Goal: Information Seeking & Learning: Learn about a topic

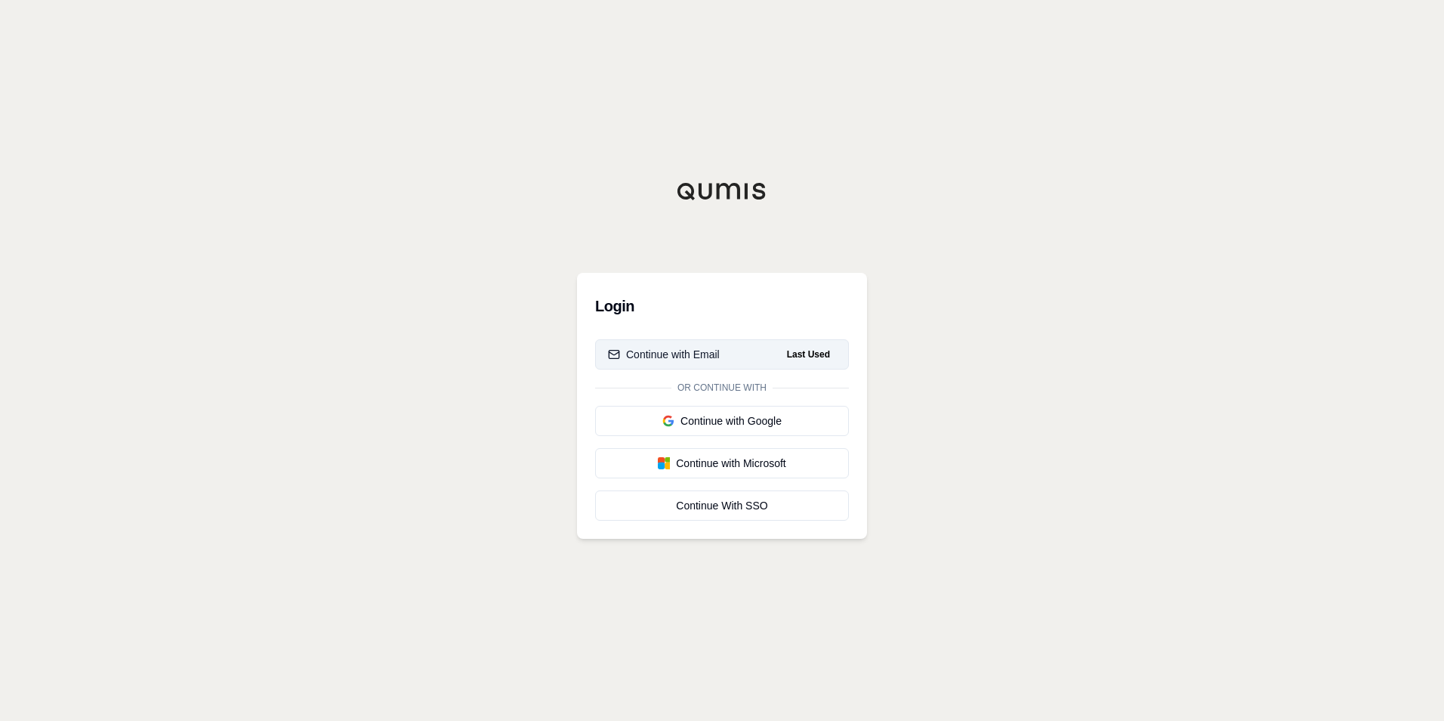
click at [708, 360] on div "Continue with Email" at bounding box center [664, 354] width 112 height 15
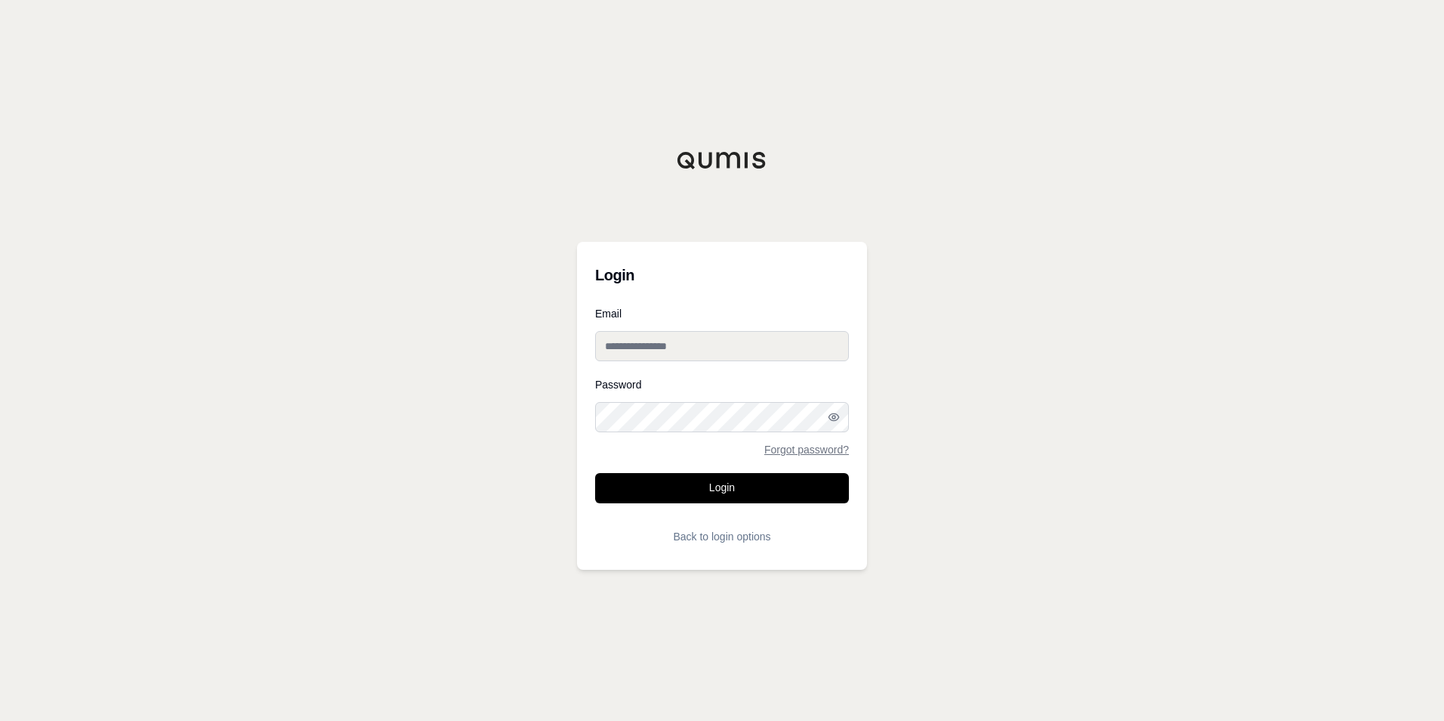
type input "**********"
click at [742, 493] on button "Login" at bounding box center [722, 488] width 254 height 30
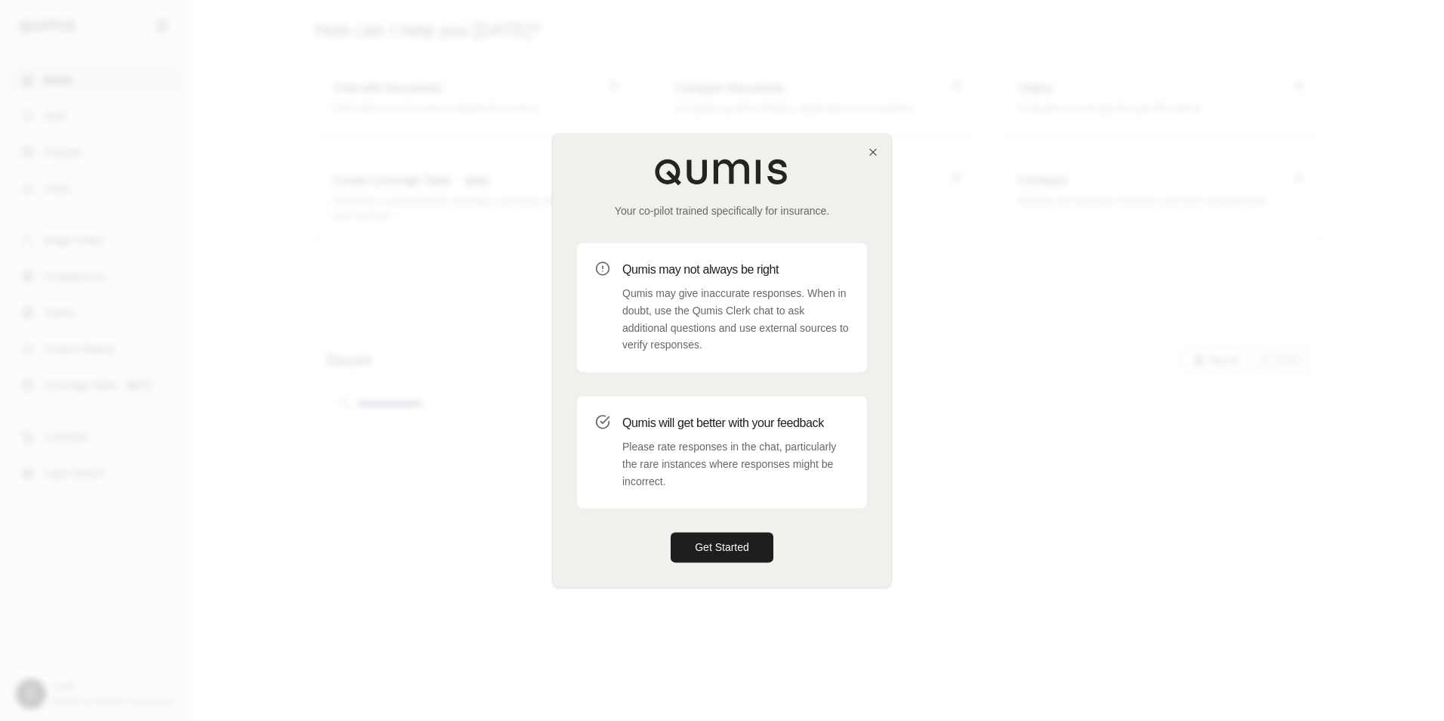
click at [750, 566] on div "Your co-pilot trained specifically for insurance. Qumis may not always be right…" at bounding box center [722, 360] width 338 height 452
click at [733, 551] on button "Get Started" at bounding box center [722, 547] width 103 height 30
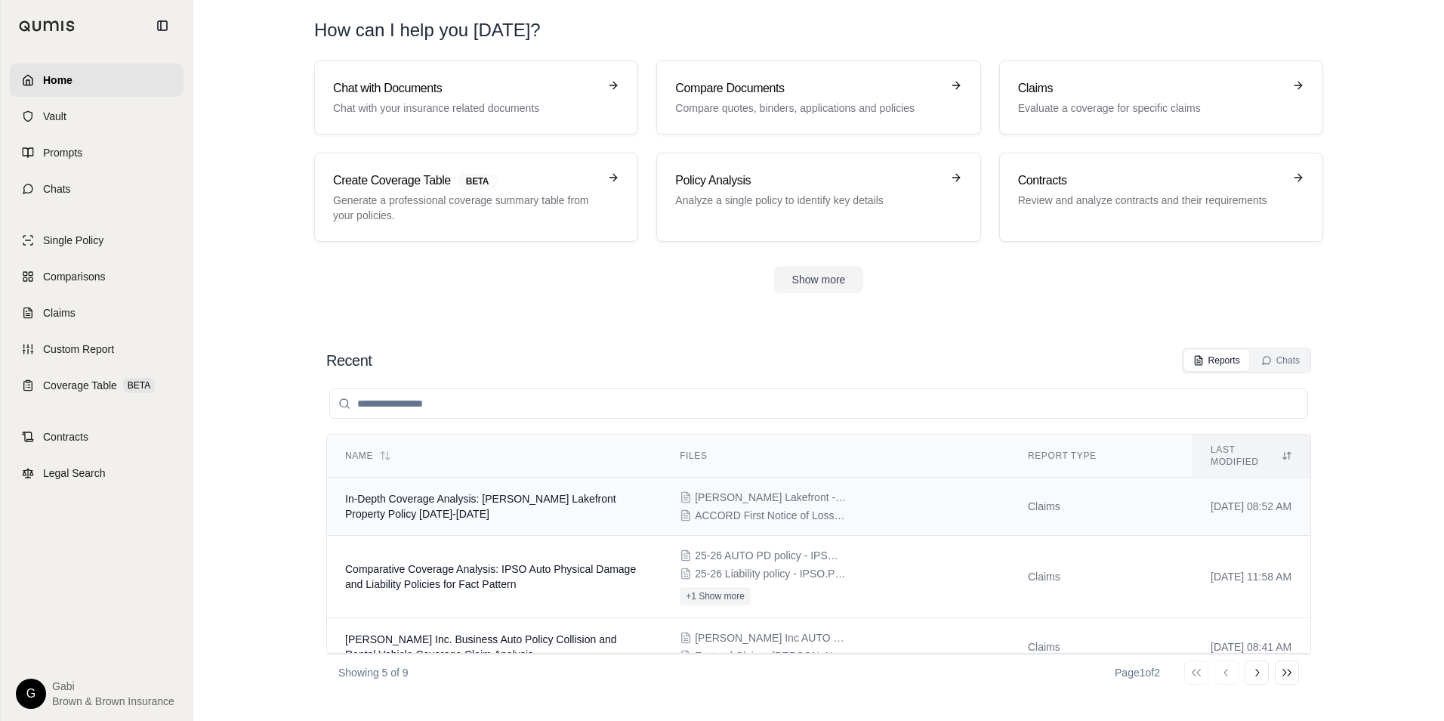
click at [585, 492] on span "In-Depth Coverage Analysis: [PERSON_NAME] Lakefront Property Policy [DATE]-[DAT…" at bounding box center [480, 505] width 271 height 27
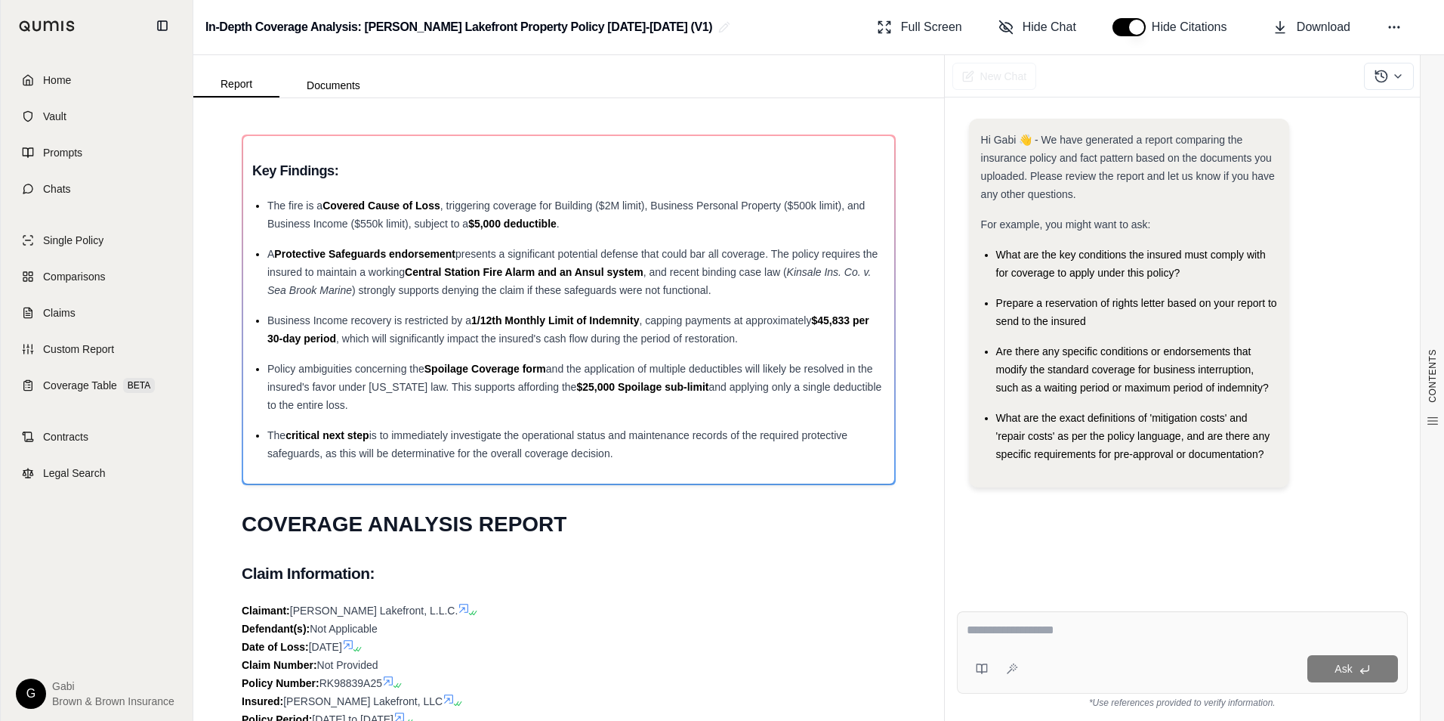
click at [1141, 26] on button "button" at bounding box center [1129, 27] width 33 height 18
click at [1305, 35] on span "Download" at bounding box center [1324, 27] width 54 height 18
click at [757, 558] on h2 "Claim Information:" at bounding box center [569, 573] width 654 height 32
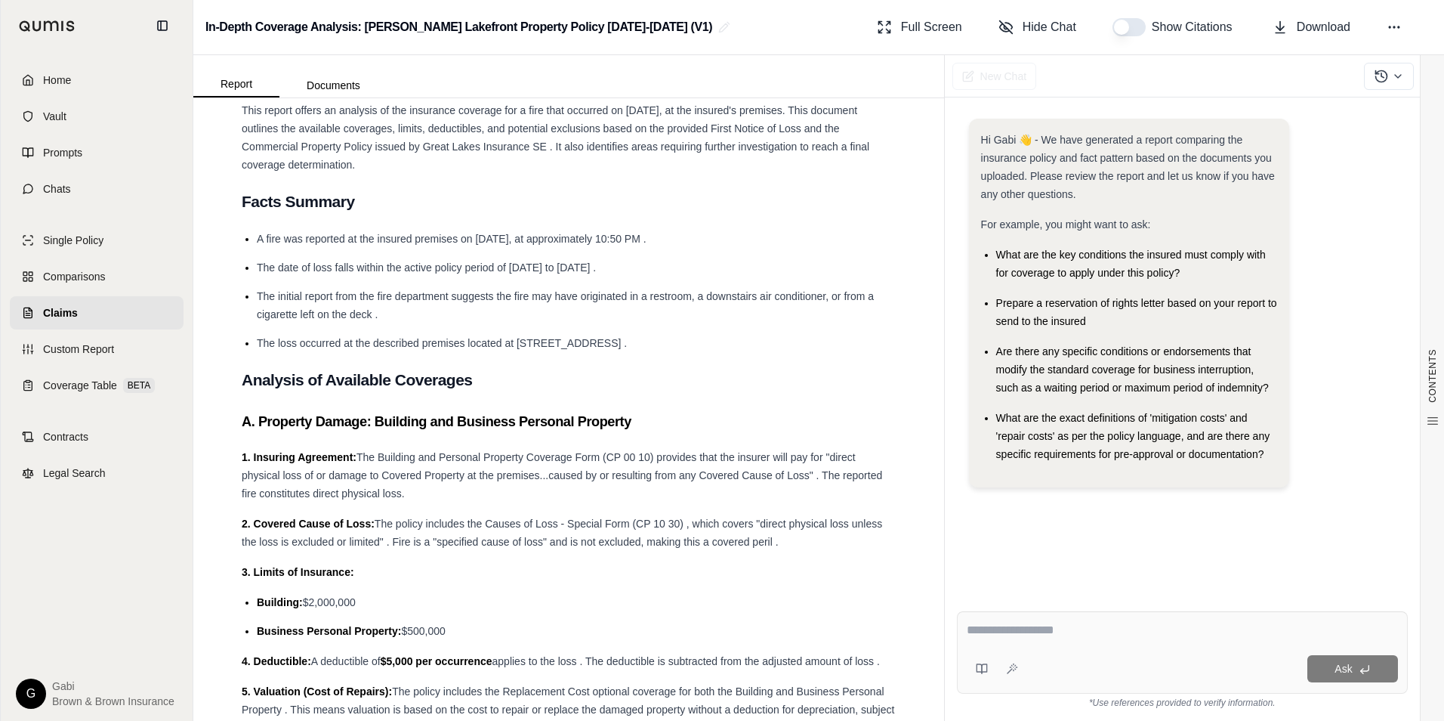
scroll to position [755, 0]
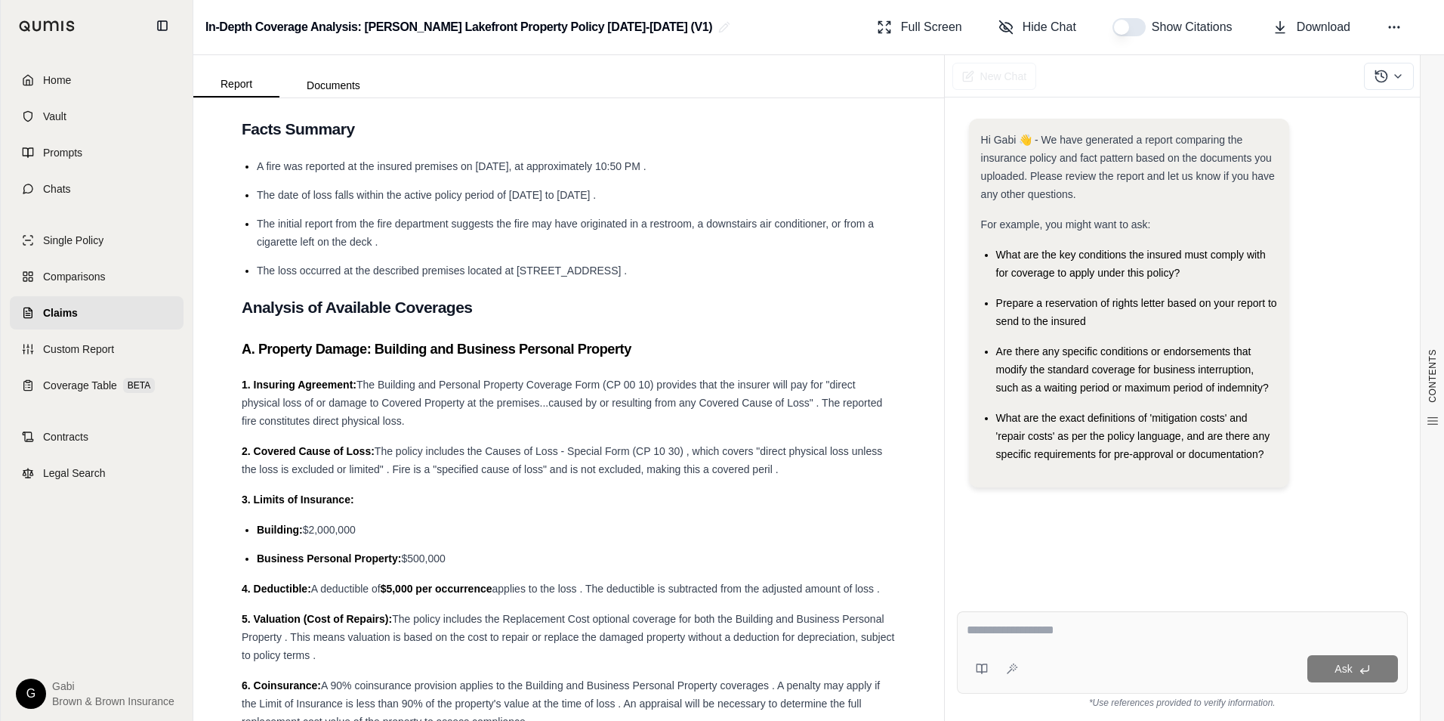
click at [1123, 24] on button "button" at bounding box center [1129, 27] width 33 height 18
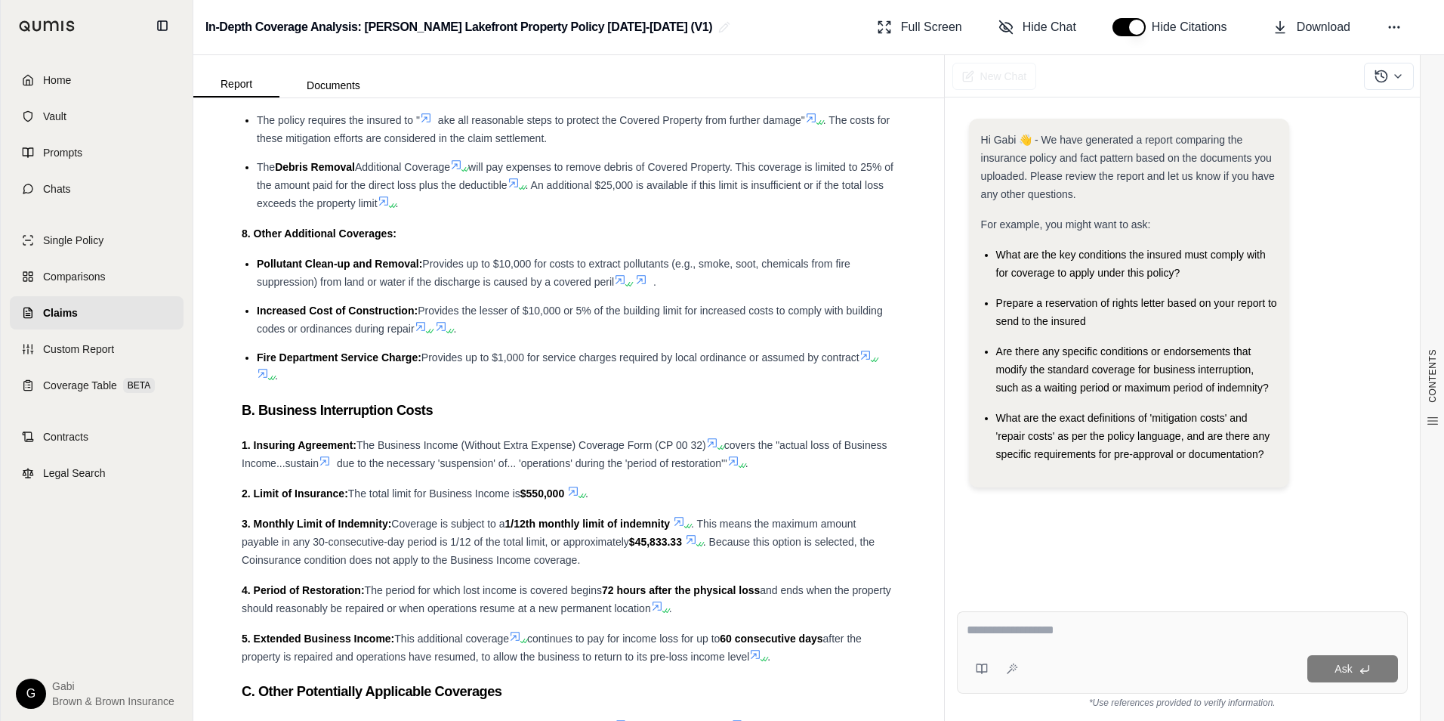
scroll to position [1511, 0]
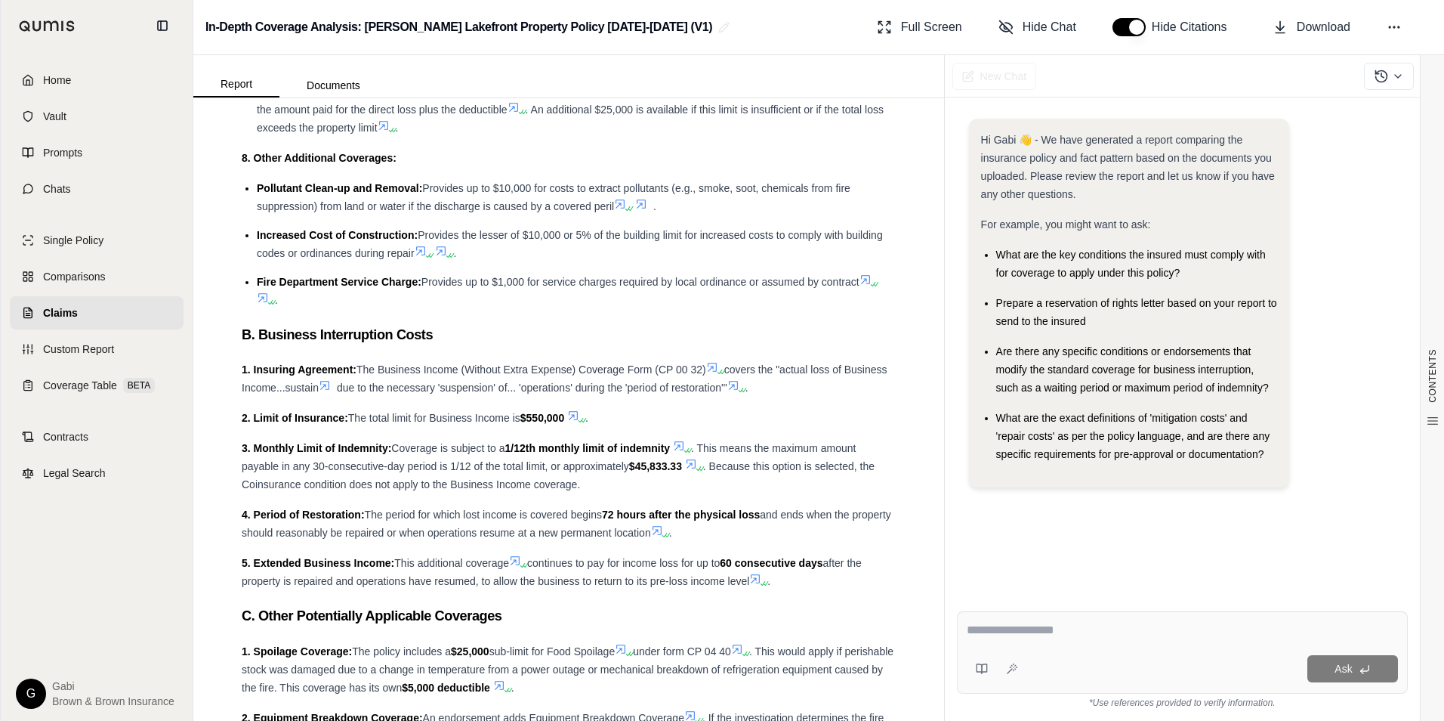
click at [695, 465] on icon at bounding box center [691, 464] width 12 height 12
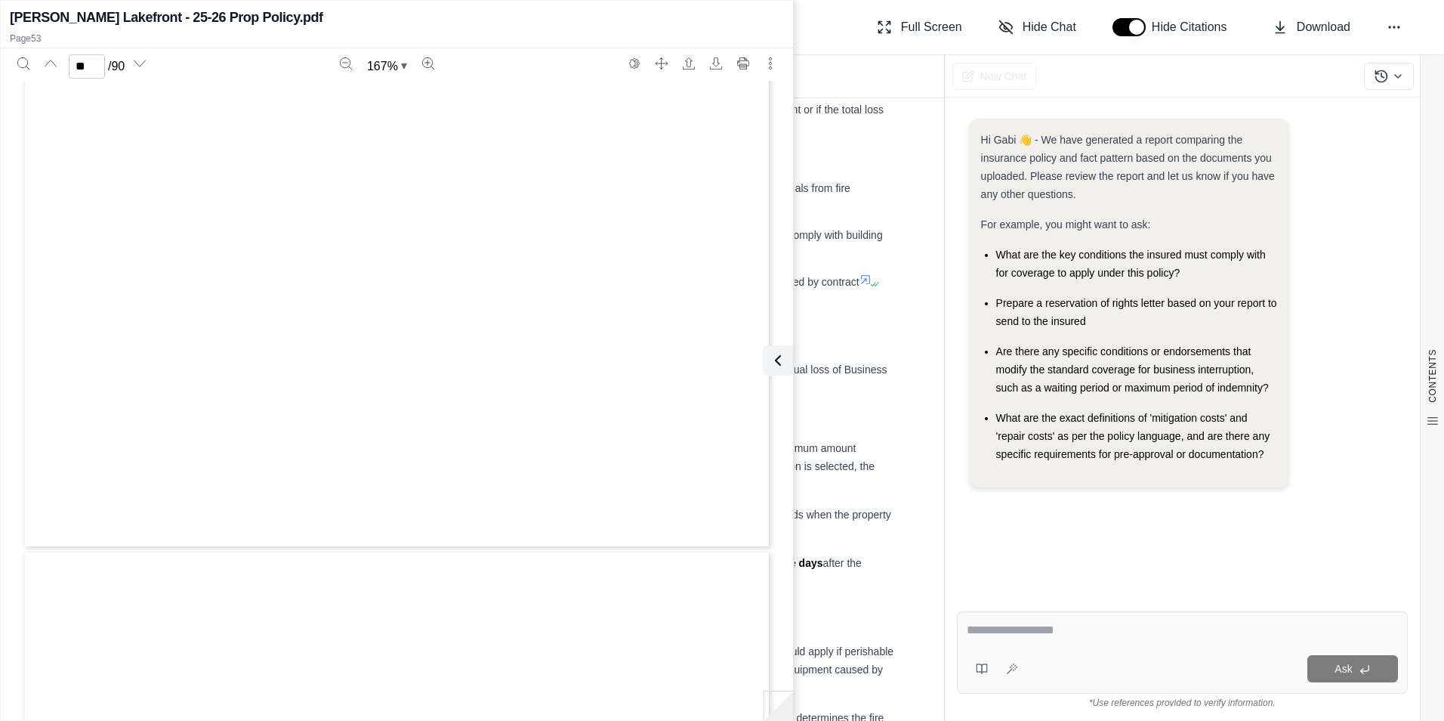
type input "**"
click at [776, 357] on icon at bounding box center [775, 360] width 5 height 9
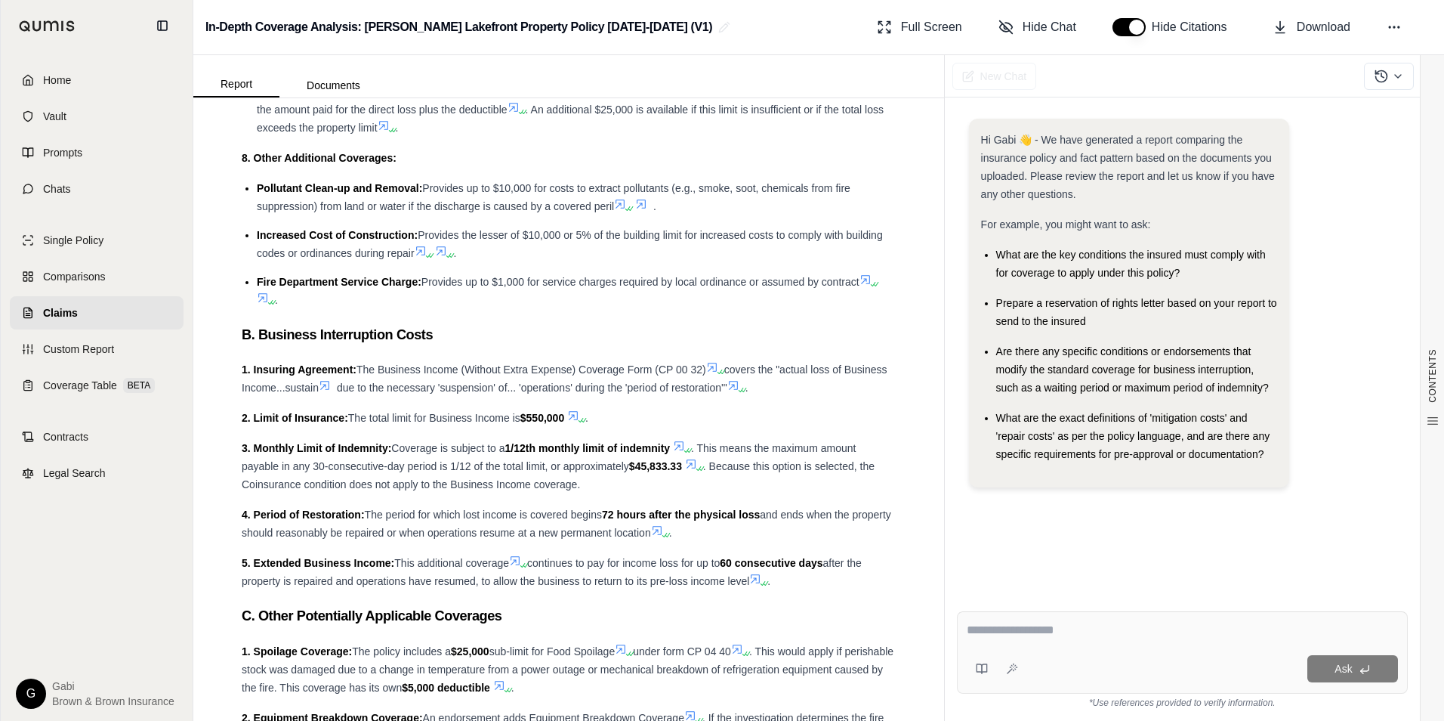
click at [663, 527] on icon at bounding box center [657, 530] width 12 height 12
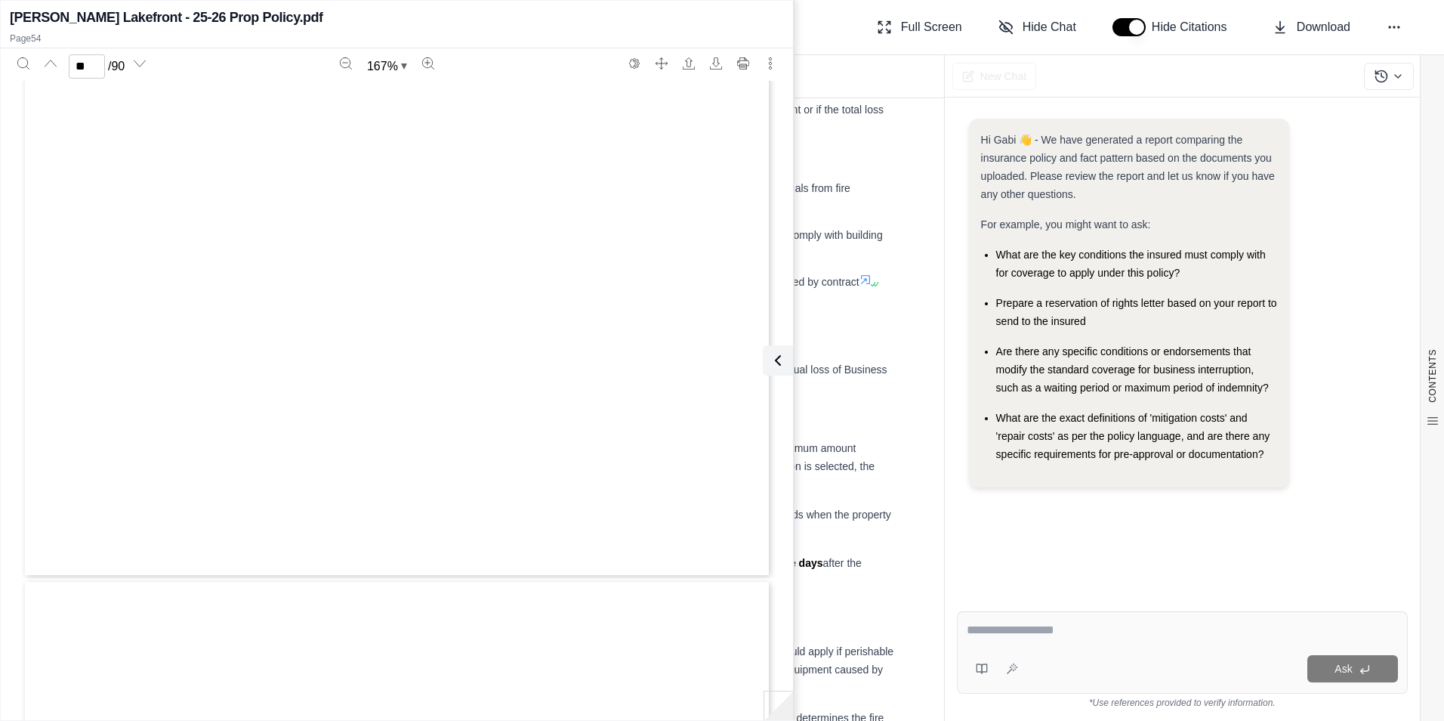
type input "**"
click at [776, 357] on icon at bounding box center [775, 360] width 5 height 9
